Goal: Navigation & Orientation: Find specific page/section

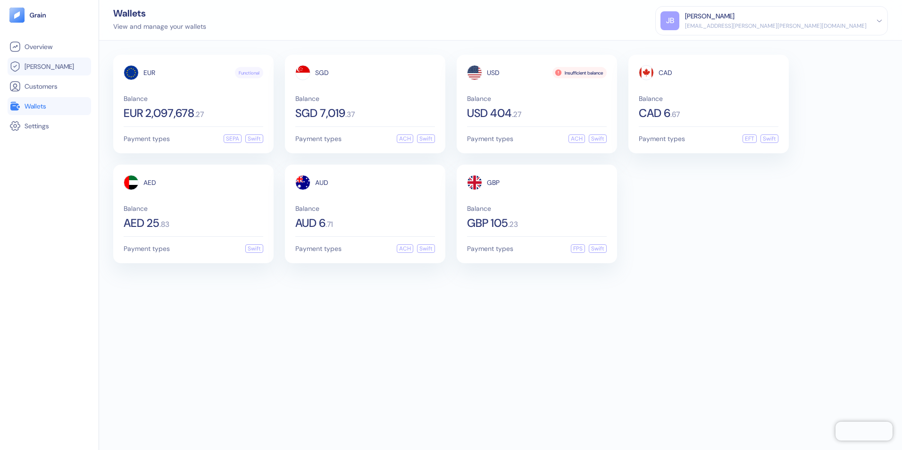
click at [31, 68] on span "[PERSON_NAME]" at bounding box center [50, 66] width 50 height 9
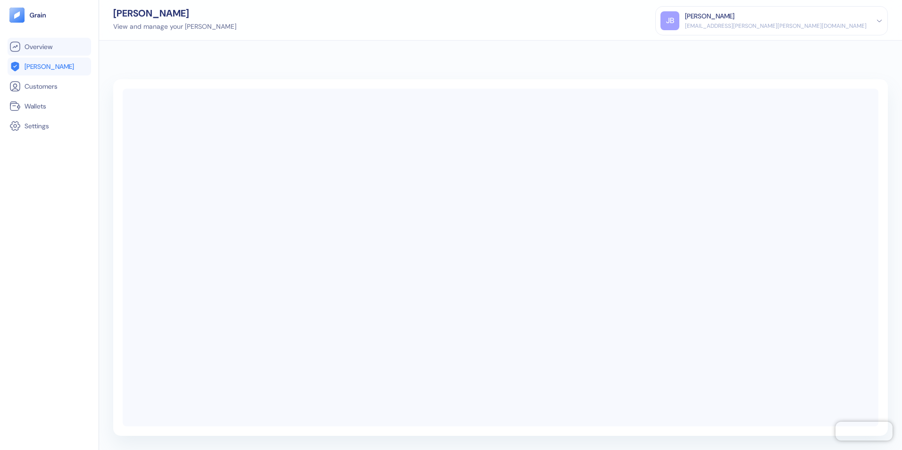
click at [37, 44] on span "Overview" at bounding box center [39, 46] width 28 height 9
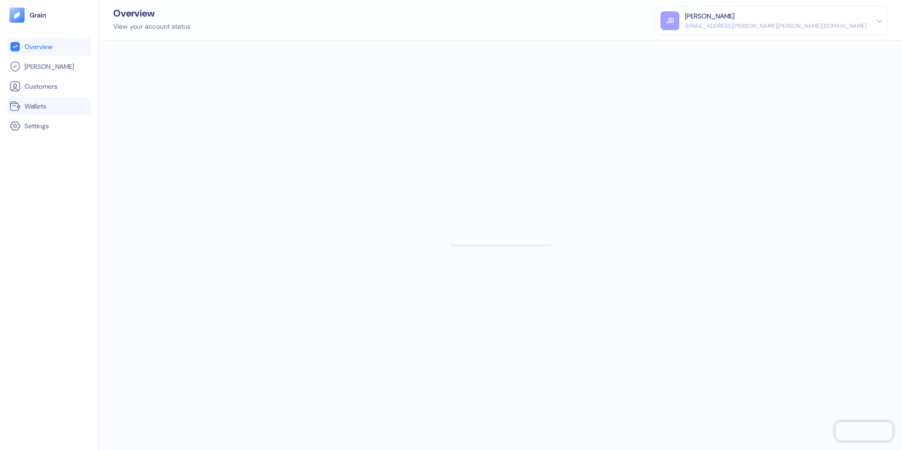
click at [40, 104] on span "Wallets" at bounding box center [36, 105] width 22 height 9
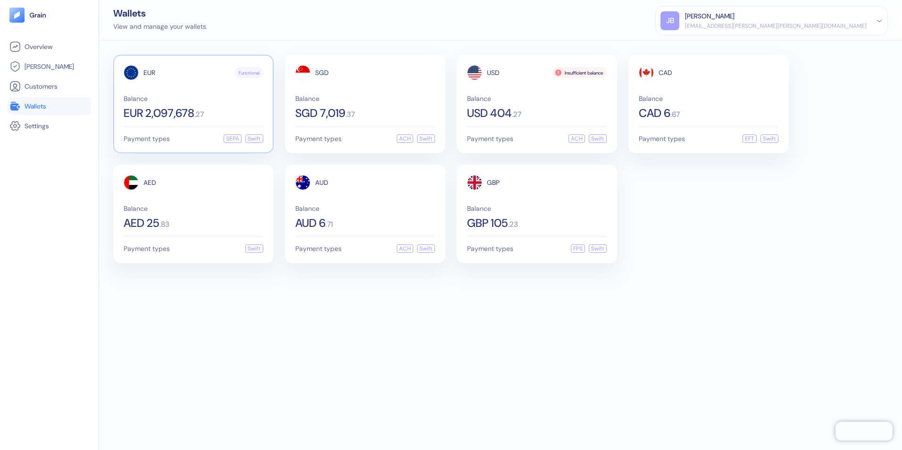
click at [174, 109] on span "EUR 2,097,678" at bounding box center [159, 113] width 71 height 11
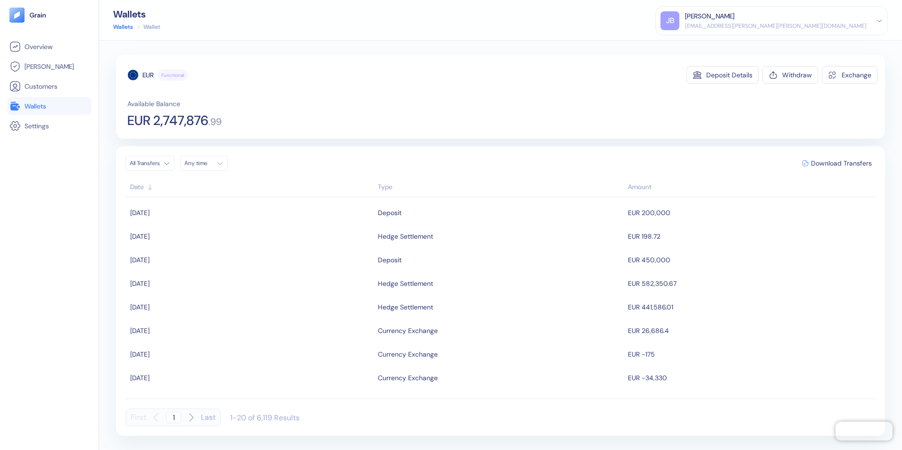
click at [37, 103] on span "Wallets" at bounding box center [36, 105] width 22 height 9
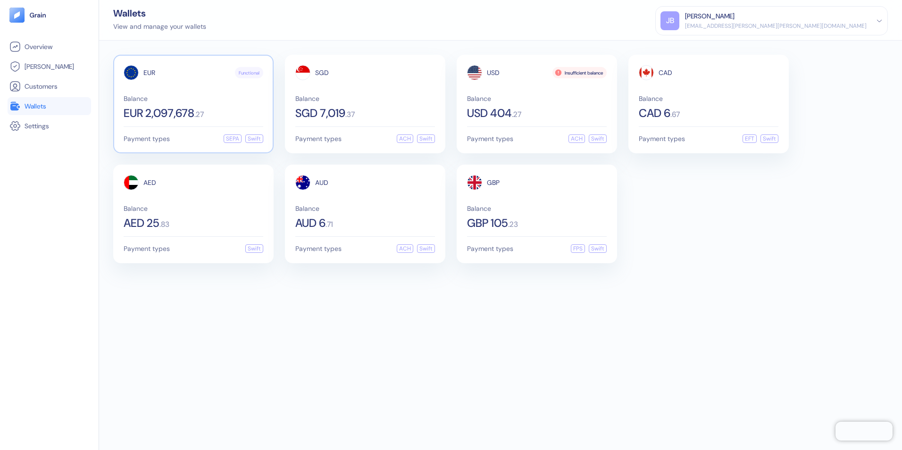
click at [201, 107] on div "Balance EUR 2,097,678 . 27" at bounding box center [194, 107] width 140 height 24
